Goal: Information Seeking & Learning: Check status

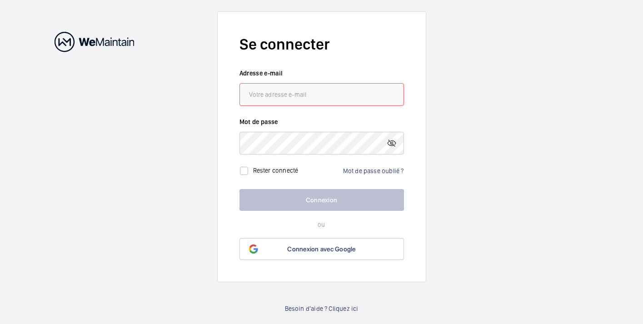
click at [281, 100] on input "email" at bounding box center [322, 94] width 165 height 23
type input "[EMAIL_ADDRESS][DOMAIN_NAME]"
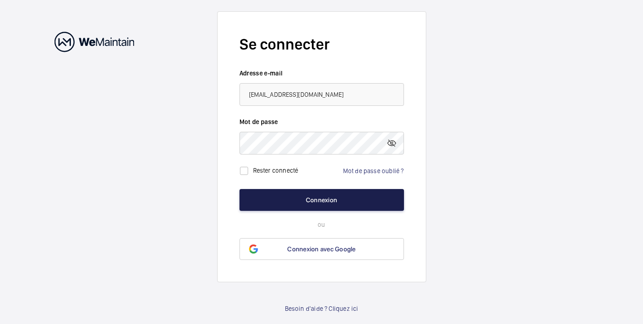
click at [283, 198] on button "Connexion" at bounding box center [322, 200] width 165 height 22
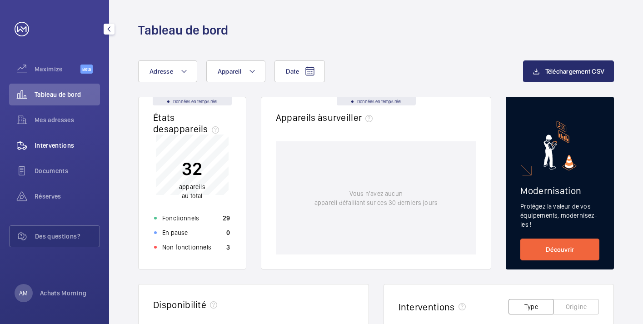
click at [60, 142] on span "Interventions" at bounding box center [67, 145] width 65 height 9
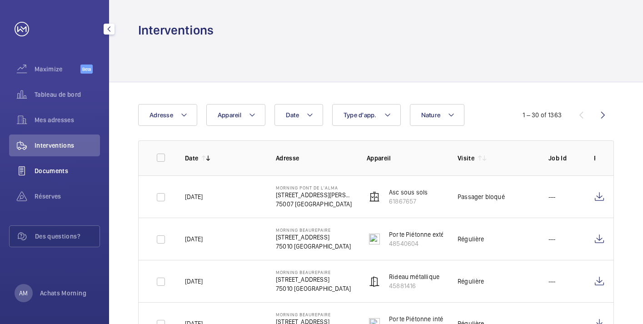
click at [60, 166] on span "Documents" at bounding box center [67, 170] width 65 height 9
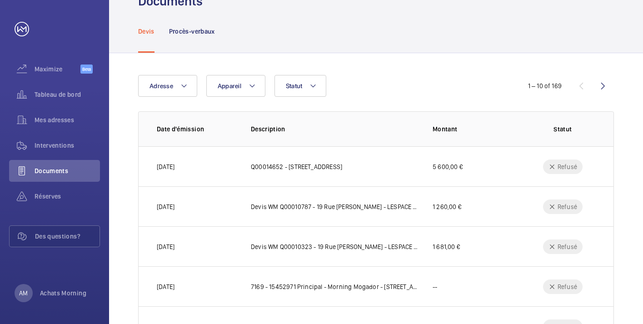
scroll to position [32, 0]
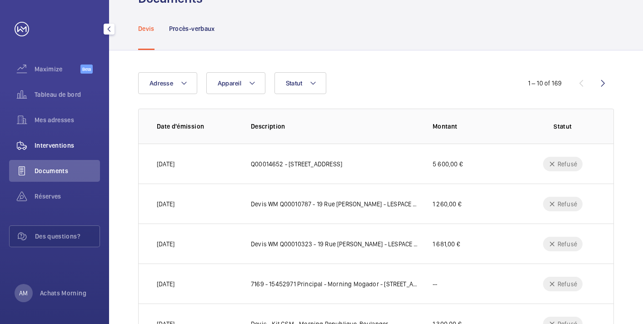
click at [45, 148] on span "Interventions" at bounding box center [67, 145] width 65 height 9
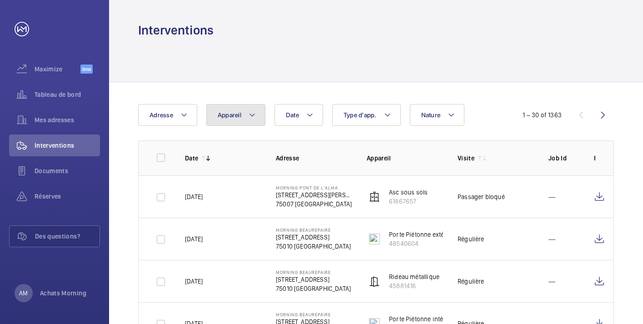
click at [223, 119] on button "Appareil" at bounding box center [235, 115] width 59 height 22
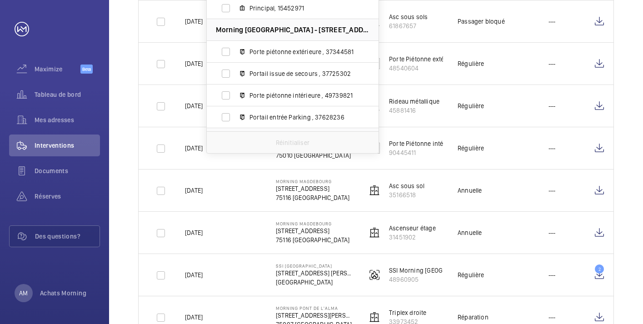
scroll to position [629, 0]
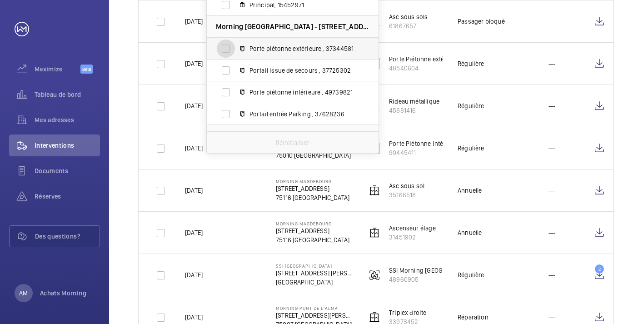
click at [219, 49] on input "Porte piétonne extérieure , 37344581" at bounding box center [226, 49] width 18 height 18
checkbox input "true"
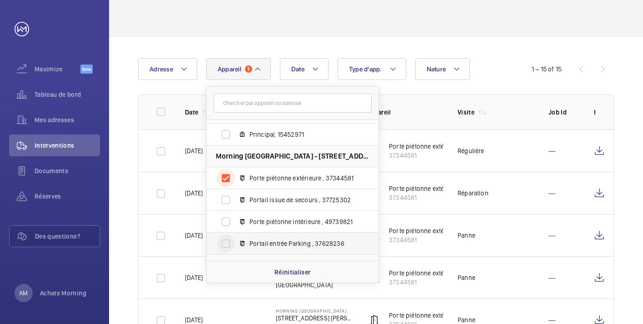
scroll to position [175, 0]
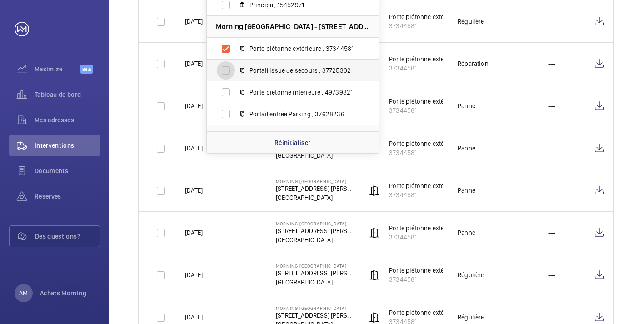
click at [223, 72] on input "Portail issue de secours , 37725302" at bounding box center [226, 70] width 18 height 18
checkbox input "true"
click at [225, 93] on input "Porte piétonne intérieure , 49739821" at bounding box center [226, 92] width 18 height 18
checkbox input "true"
click at [225, 114] on input "Portail entrée Parking , 37628236" at bounding box center [226, 114] width 18 height 18
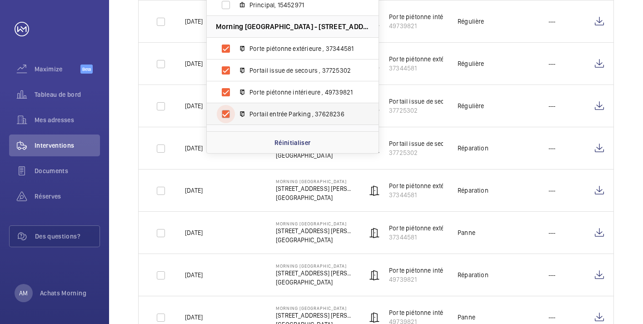
checkbox input "true"
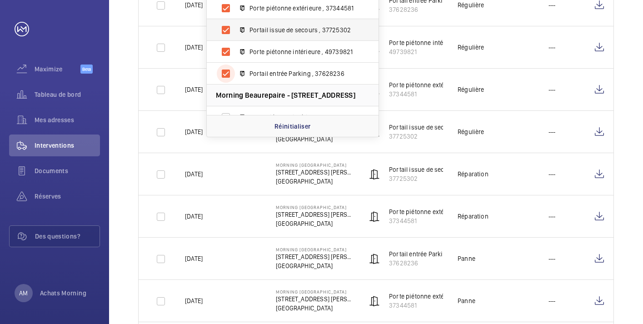
scroll to position [655, 0]
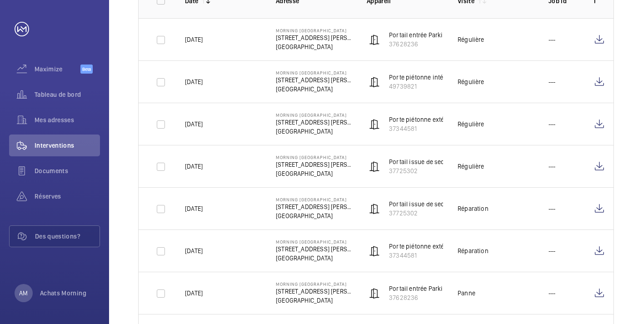
scroll to position [167, 0]
